Goal: Transaction & Acquisition: Download file/media

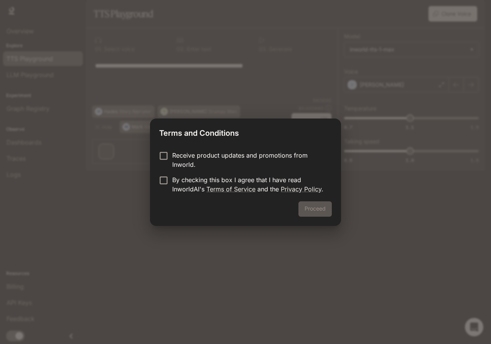
click at [320, 208] on div "Proceed" at bounding box center [245, 213] width 191 height 25
click at [321, 203] on div "Proceed" at bounding box center [245, 213] width 191 height 25
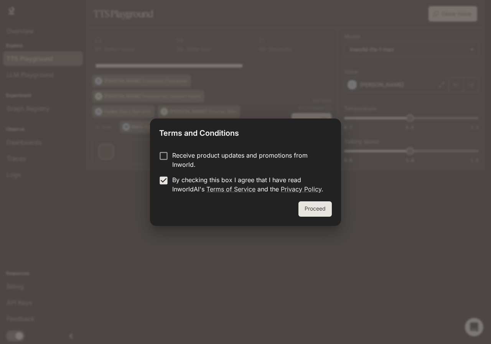
click at [162, 149] on div "Receive product updates and promotions from Inworld. By checking this box I agr…" at bounding box center [245, 173] width 191 height 57
click at [323, 210] on button "Proceed" at bounding box center [315, 208] width 33 height 15
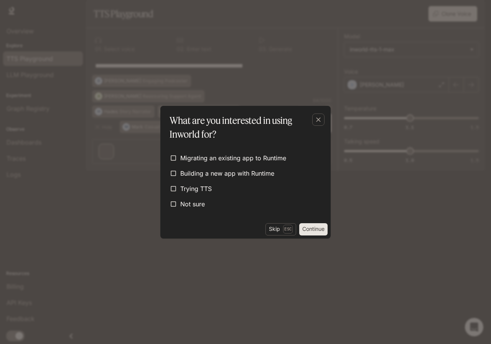
click at [266, 210] on label "Not sure" at bounding box center [246, 204] width 158 height 14
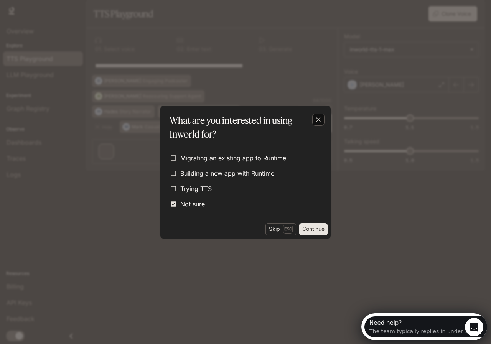
click at [319, 120] on icon "button" at bounding box center [318, 119] width 5 height 5
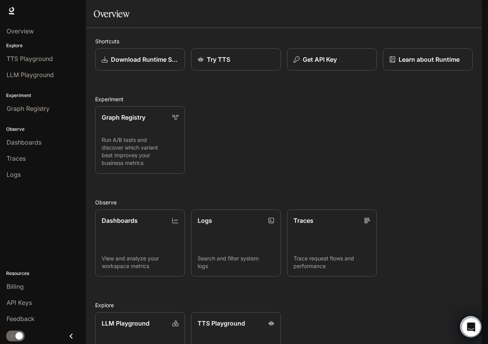
click at [263, 150] on div "Graph Registry Run A/B tests and discover which variant best improves your busi…" at bounding box center [281, 137] width 384 height 74
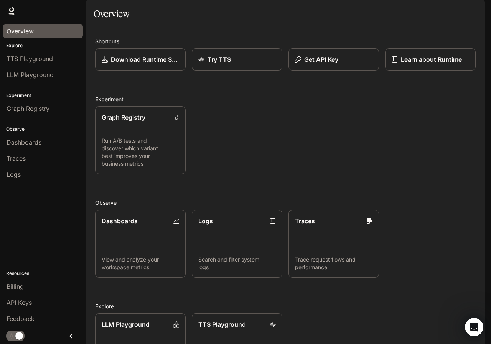
click at [30, 31] on span "Overview" at bounding box center [20, 30] width 27 height 9
click at [122, 71] on link "Download Runtime SDK" at bounding box center [140, 59] width 91 height 23
